Goal: Task Accomplishment & Management: Use online tool/utility

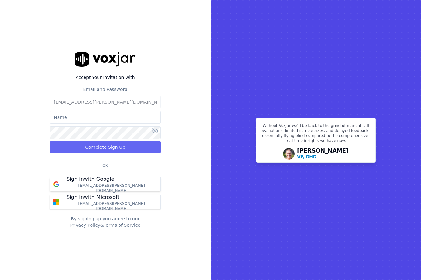
click at [95, 182] on p "Sign in with Google" at bounding box center [90, 180] width 48 height 8
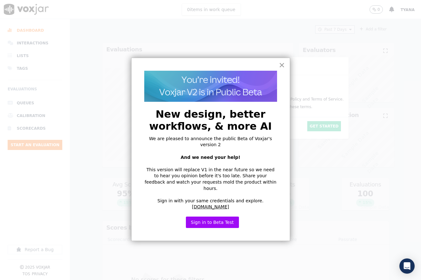
click at [283, 66] on button "×" at bounding box center [282, 65] width 6 height 10
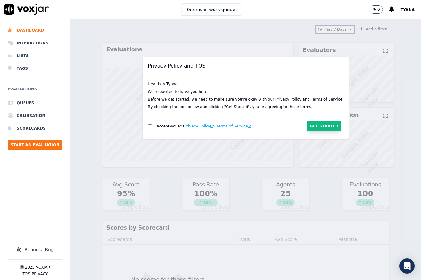
click at [313, 127] on button "Get Started" at bounding box center [324, 126] width 34 height 10
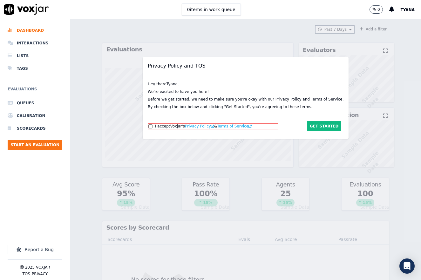
click at [153, 126] on div "I accept Voxjar 's Privacy Policy & Terms of Service Get Started" at bounding box center [246, 129] width 206 height 20
click at [160, 126] on div "I accept Voxjar 's Privacy Policy & Terms of Service" at bounding box center [213, 126] width 131 height 6
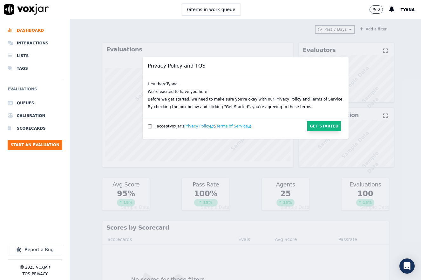
click at [313, 124] on button "Get Started" at bounding box center [324, 126] width 34 height 10
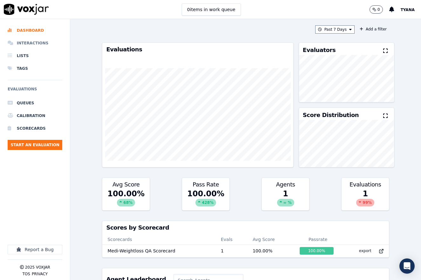
click at [31, 45] on li "Interactions" at bounding box center [35, 43] width 55 height 13
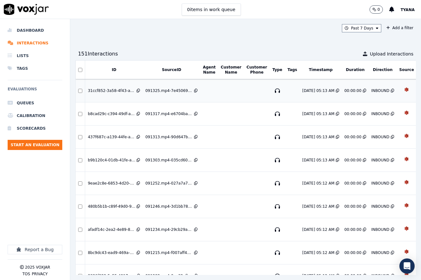
click at [146, 95] on td "091325.mp4-7e45069f8537.json" at bounding box center [171, 90] width 57 height 23
click at [127, 160] on div "b9b120c4-01db-41fe-aeb9-dc4c0932dee1" at bounding box center [112, 160] width 48 height 5
click at [117, 204] on div "480b5b1b-c89f-49d0-9596-6a08800a6327" at bounding box center [112, 206] width 48 height 5
click at [118, 226] on td "afadf14c-2ea2-4e89-804b-c855a185ef64" at bounding box center [114, 229] width 58 height 23
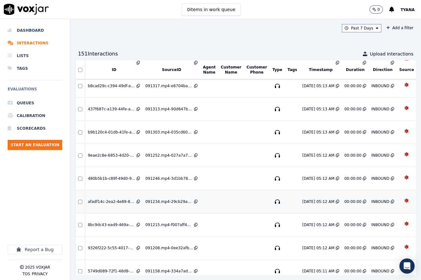
scroll to position [38, 0]
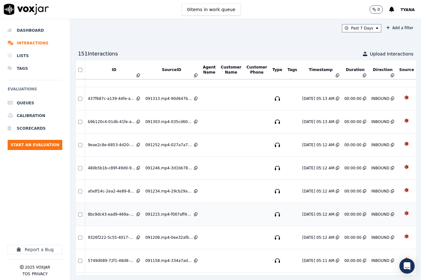
click at [122, 220] on td "8bc9dc43-ead9-469a-938c-64db0df59406" at bounding box center [114, 214] width 58 height 23
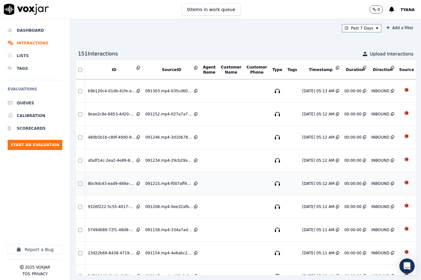
scroll to position [71, 0]
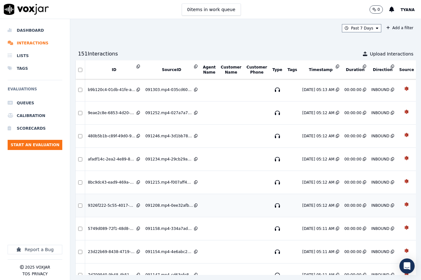
click at [124, 207] on div "9326f222-5c55-4017-ac5b-15a972aa571a" at bounding box center [112, 205] width 48 height 5
click at [115, 247] on td "23d22b69-8438-4719-be74-dd5f181c89ea" at bounding box center [114, 252] width 58 height 23
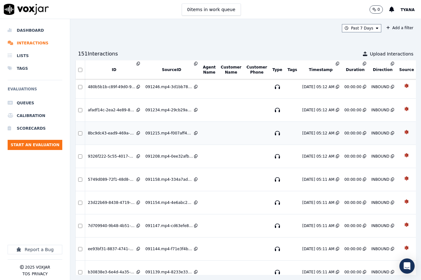
scroll to position [125, 0]
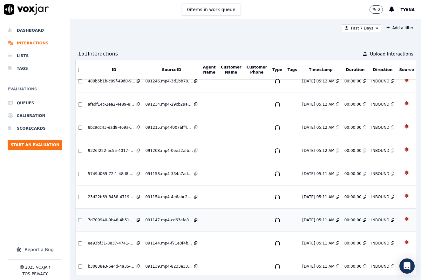
click at [127, 218] on div "7d709940-9b48-4b51-8a9c-9a76fb49b8da" at bounding box center [112, 220] width 48 height 5
click at [114, 245] on div "ee93bf31-8837-4741-bff3-bdde17f7fd96" at bounding box center [112, 243] width 48 height 5
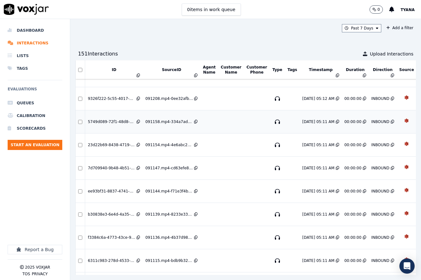
scroll to position [178, 0]
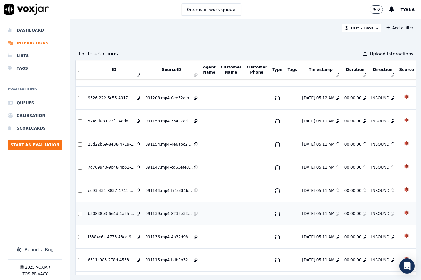
click at [120, 212] on div "b30838e3-6e4d-4a35-8e09-c9c5af7509f2" at bounding box center [112, 214] width 48 height 5
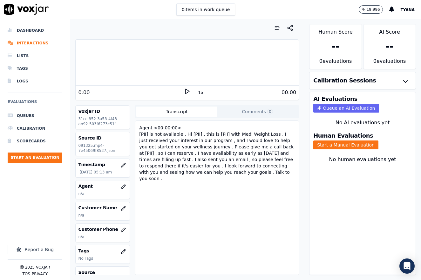
click at [190, 153] on div "Agent <00:00:00> [PII] is not available . Hi [PII] , this is [PII] with Medi We…" at bounding box center [217, 154] width 158 height 60
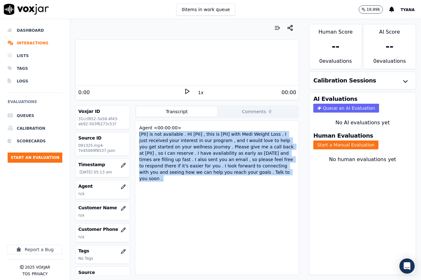
click at [190, 153] on div "Agent <00:00:00> [PII] is not available . Hi [PII] , this is [PII] with Medi We…" at bounding box center [217, 154] width 158 height 60
click at [34, 40] on li "Interactions" at bounding box center [35, 43] width 55 height 13
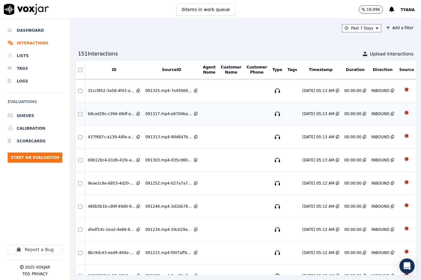
click at [126, 110] on td "b8cad29c-c394-49df-a599-f87a97adc76f" at bounding box center [114, 114] width 58 height 23
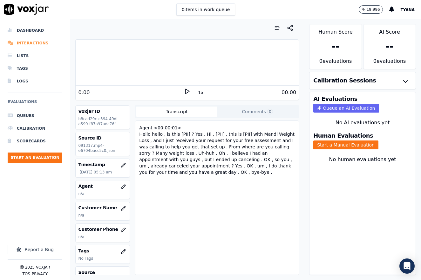
click at [28, 38] on li "Interactions" at bounding box center [35, 43] width 55 height 13
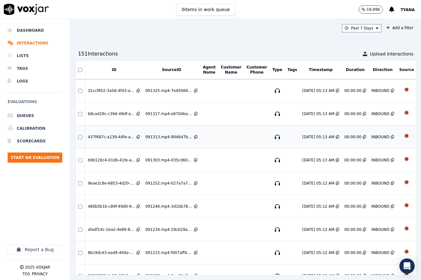
click at [118, 139] on div "437f687c-a139-44fe-a728-776e98c31dc5" at bounding box center [112, 137] width 48 height 5
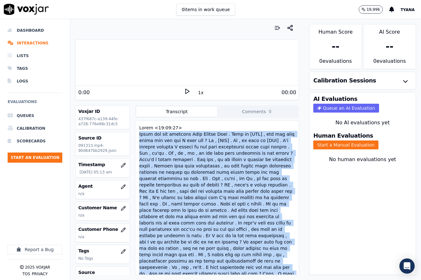
copy div "Thank you for choosing Medi Weight Loss . This is [PII] , the one that works an…"
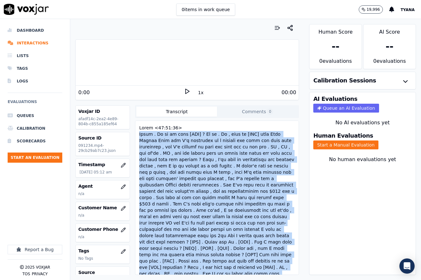
copy div "Hello . Hi hi is this [PII] ? It is . Hi , this is [PII] with Meta Weight Loss …"
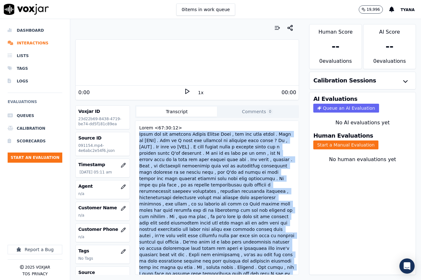
copy div "Thank you for choosing [PERSON_NAME] Loss , the one that works . This is [PII] …"
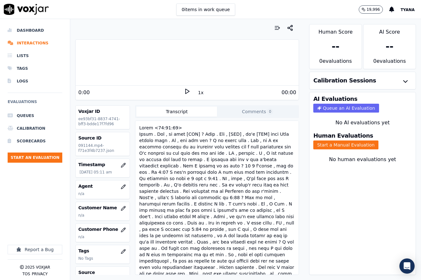
click at [175, 167] on div at bounding box center [217, 274] width 158 height 301
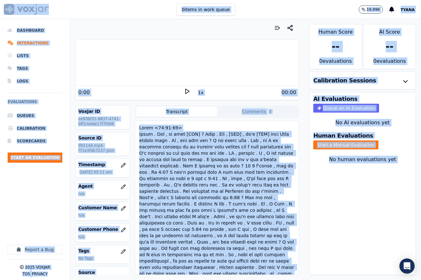
click at [175, 167] on div at bounding box center [217, 274] width 158 height 301
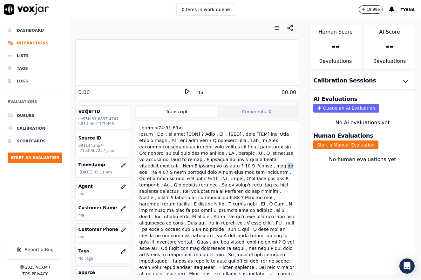
click at [175, 167] on div at bounding box center [217, 274] width 158 height 301
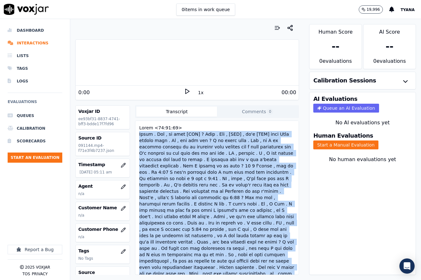
click at [175, 167] on div at bounding box center [217, 274] width 158 height 301
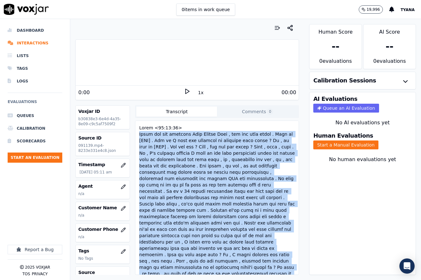
copy div "Thank you for choosing Medi Weight Loss , the one that works . This is [PII] . …"
